Goal: Check status: Check status

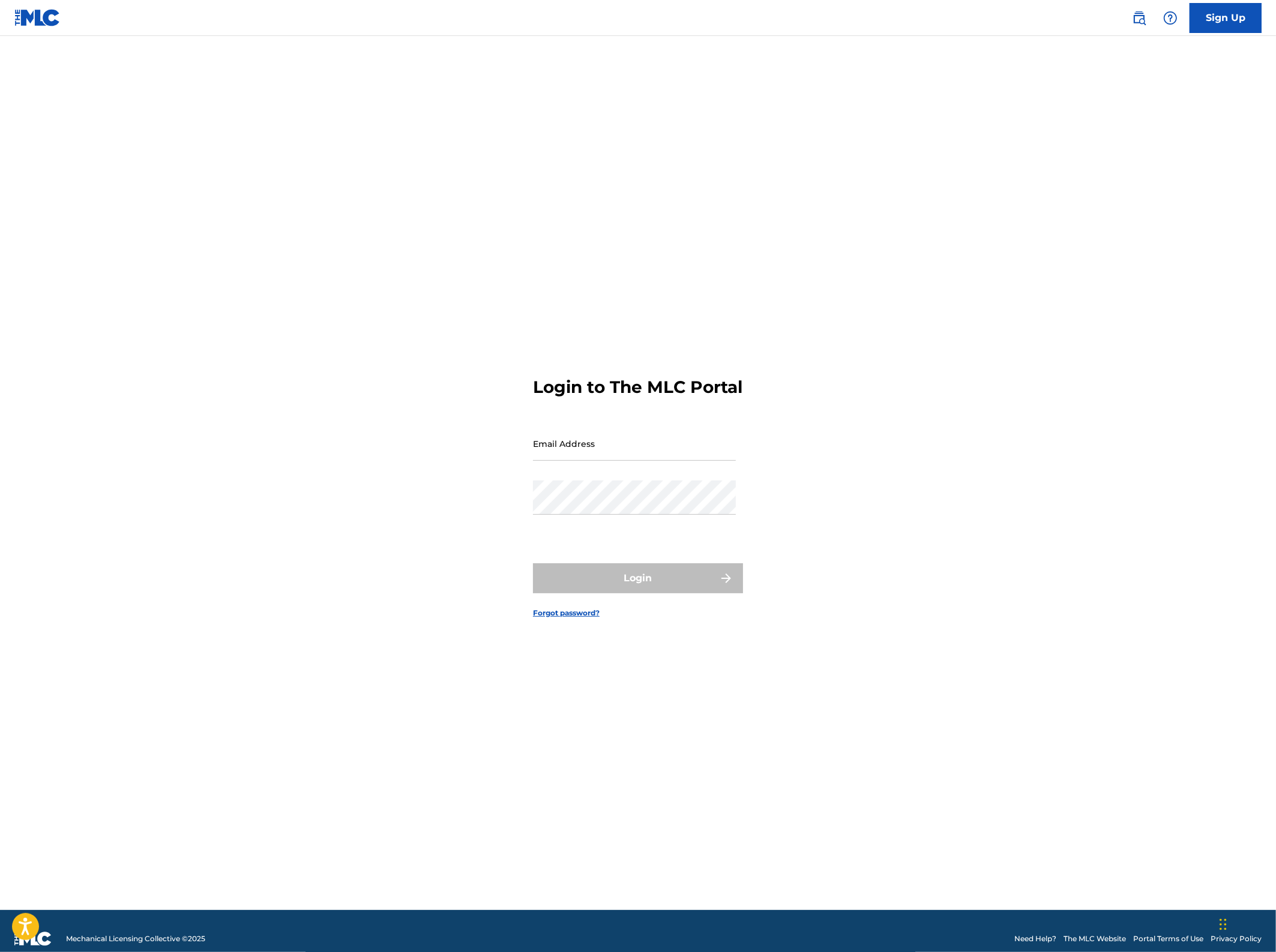
click at [575, 454] on input "Email Address" at bounding box center [634, 443] width 203 height 34
type input "[EMAIL_ADDRESS][DOMAIN_NAME]"
click at [622, 587] on button "Login" at bounding box center [637, 579] width 210 height 30
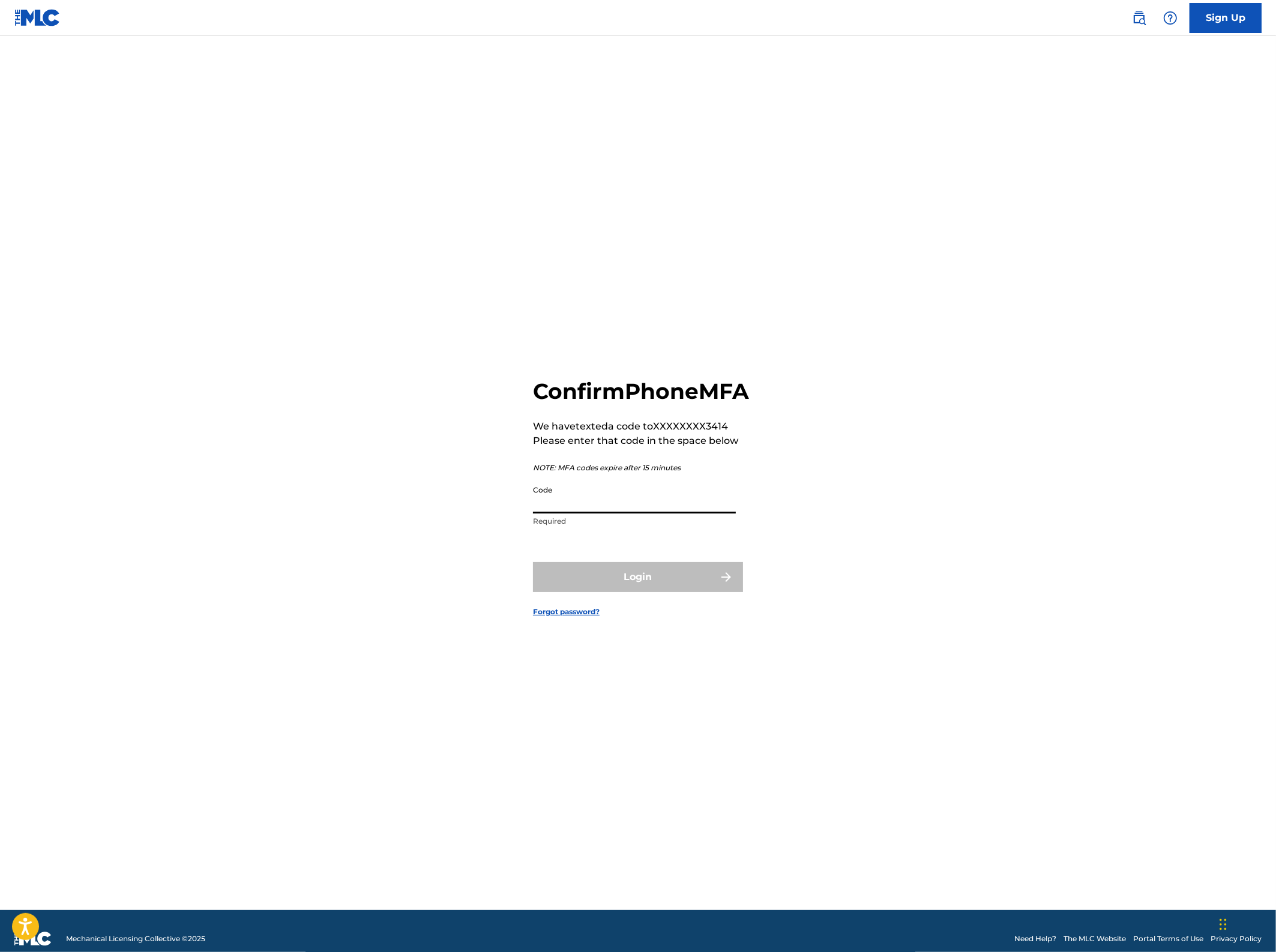
click at [582, 506] on input "Code" at bounding box center [634, 496] width 203 height 34
type input "454351"
click at [533, 562] on button "Login" at bounding box center [637, 577] width 210 height 30
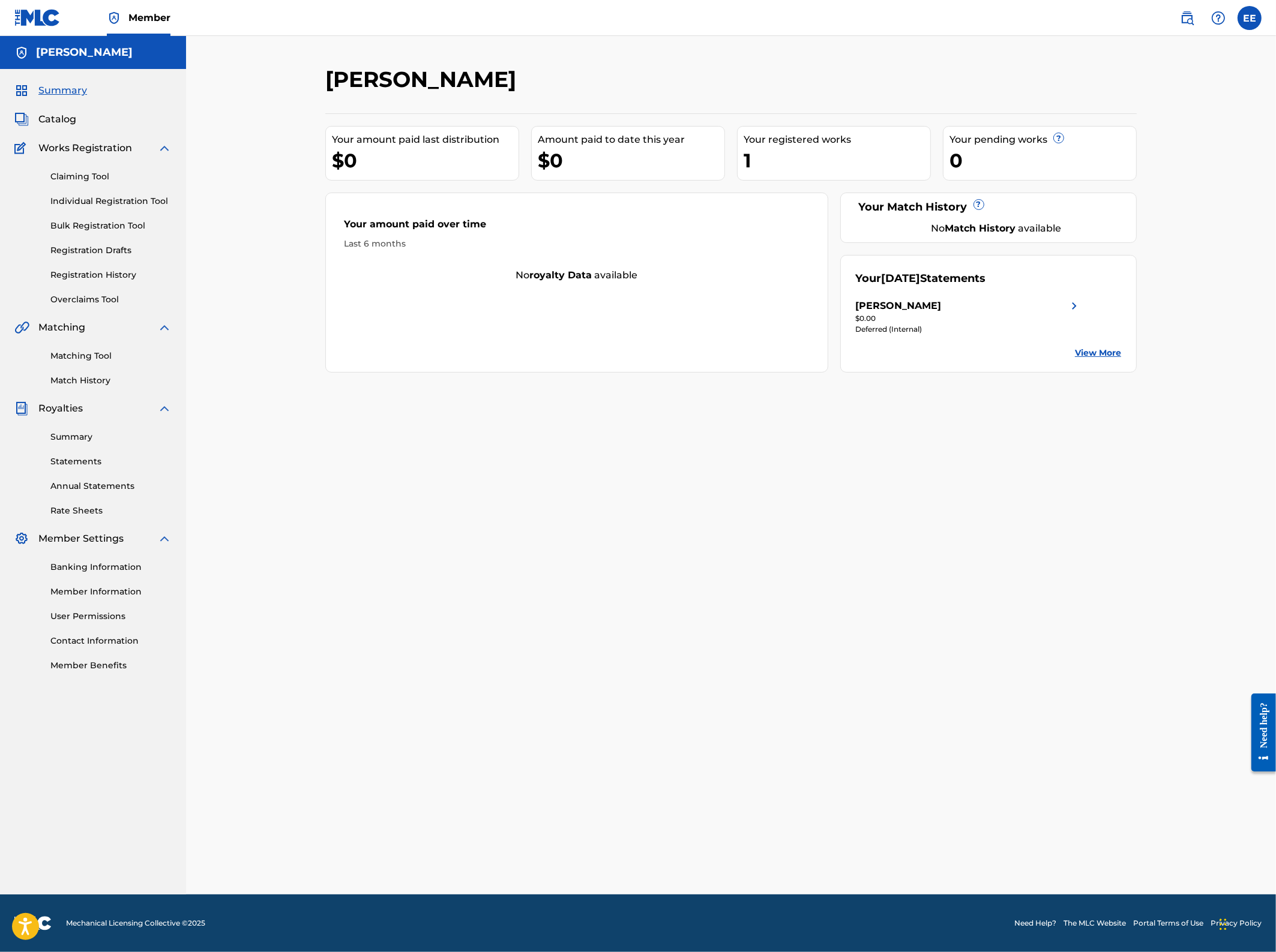
click at [914, 304] on div "[PERSON_NAME]" at bounding box center [899, 306] width 86 height 14
